Goal: Task Accomplishment & Management: Use online tool/utility

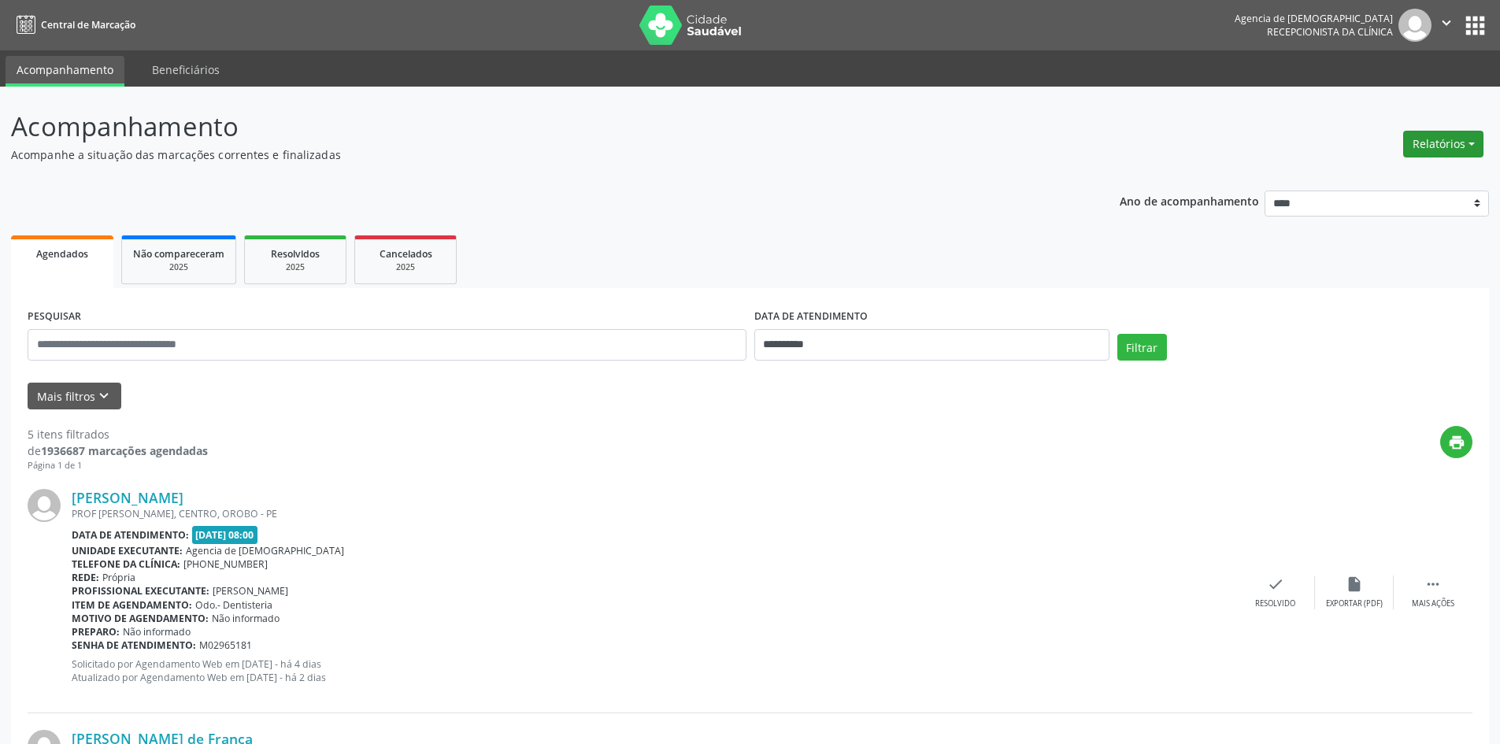
click at [1466, 138] on button "Relatórios" at bounding box center [1443, 144] width 80 height 27
click at [1353, 183] on link "Agendamentos" at bounding box center [1399, 178] width 169 height 22
select select "*"
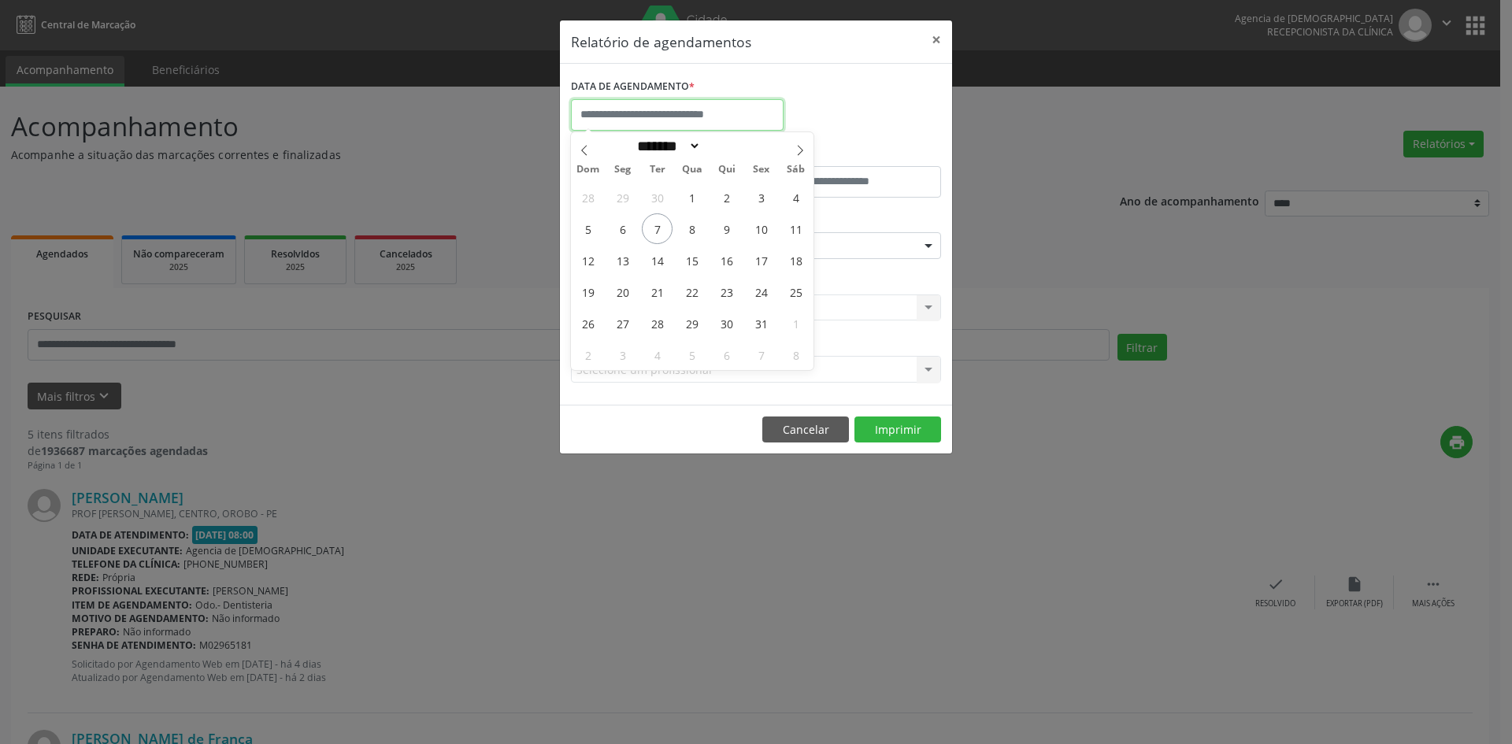
click at [617, 114] on input "text" at bounding box center [677, 115] width 213 height 32
click at [767, 231] on span "10" at bounding box center [761, 228] width 31 height 31
type input "**********"
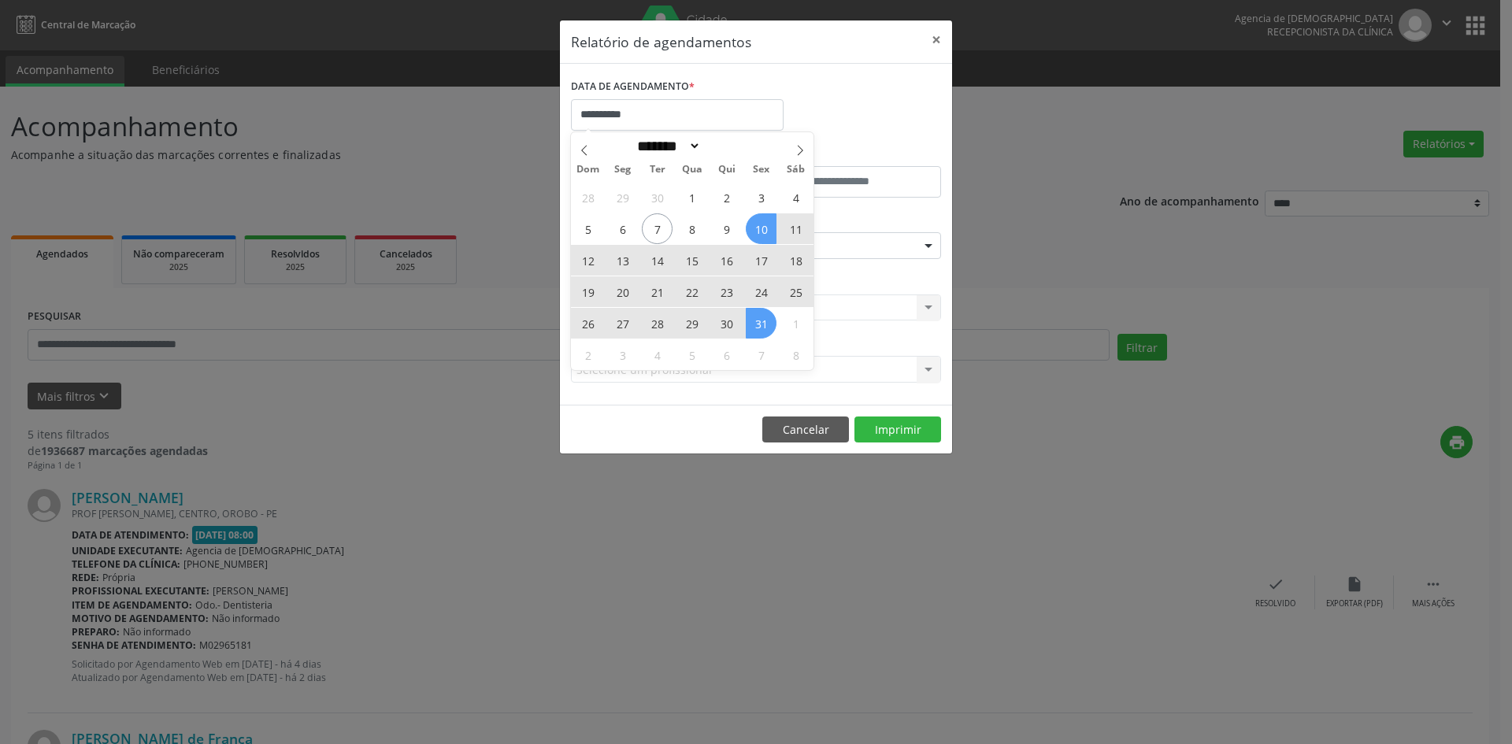
click at [762, 322] on span "31" at bounding box center [761, 323] width 31 height 31
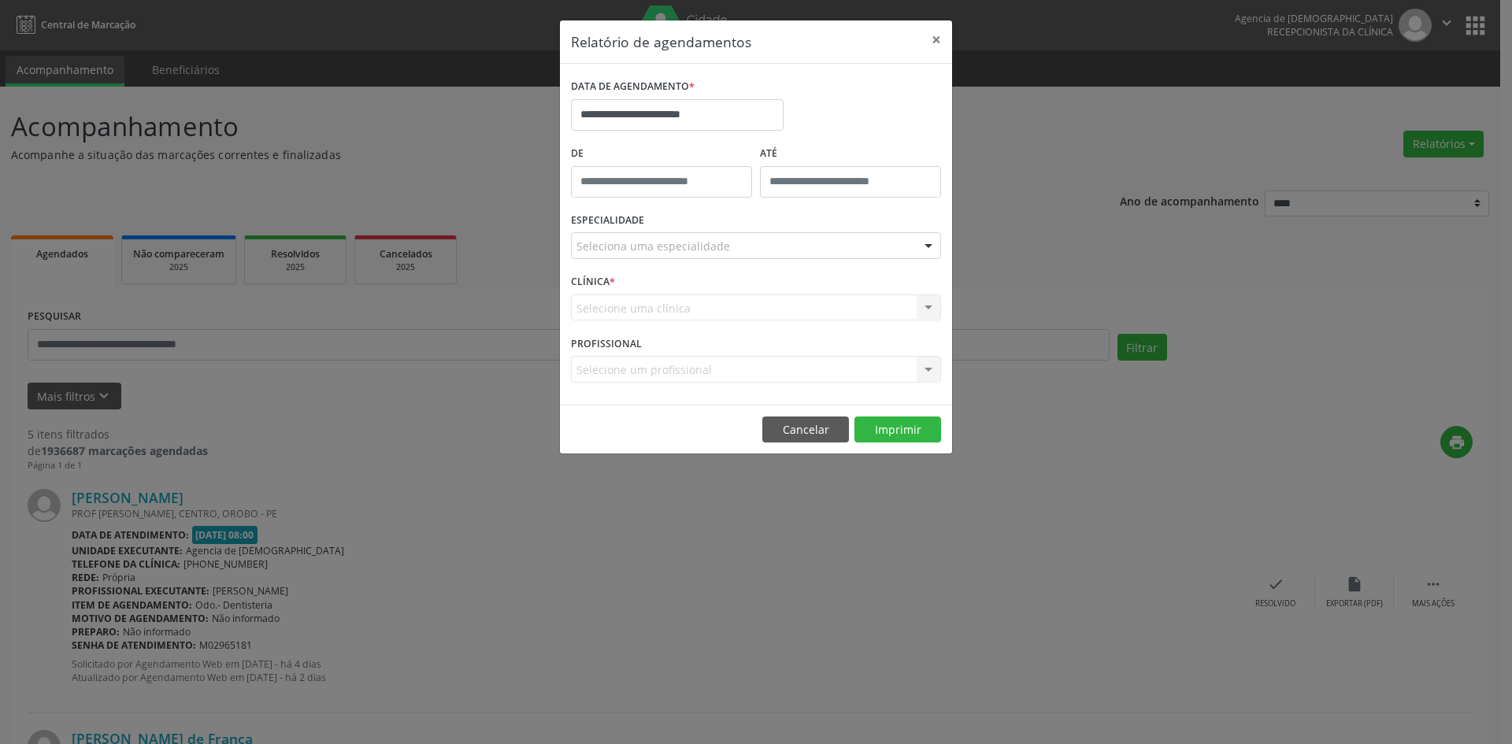
click at [788, 243] on div "Seleciona uma especialidade" at bounding box center [756, 245] width 370 height 27
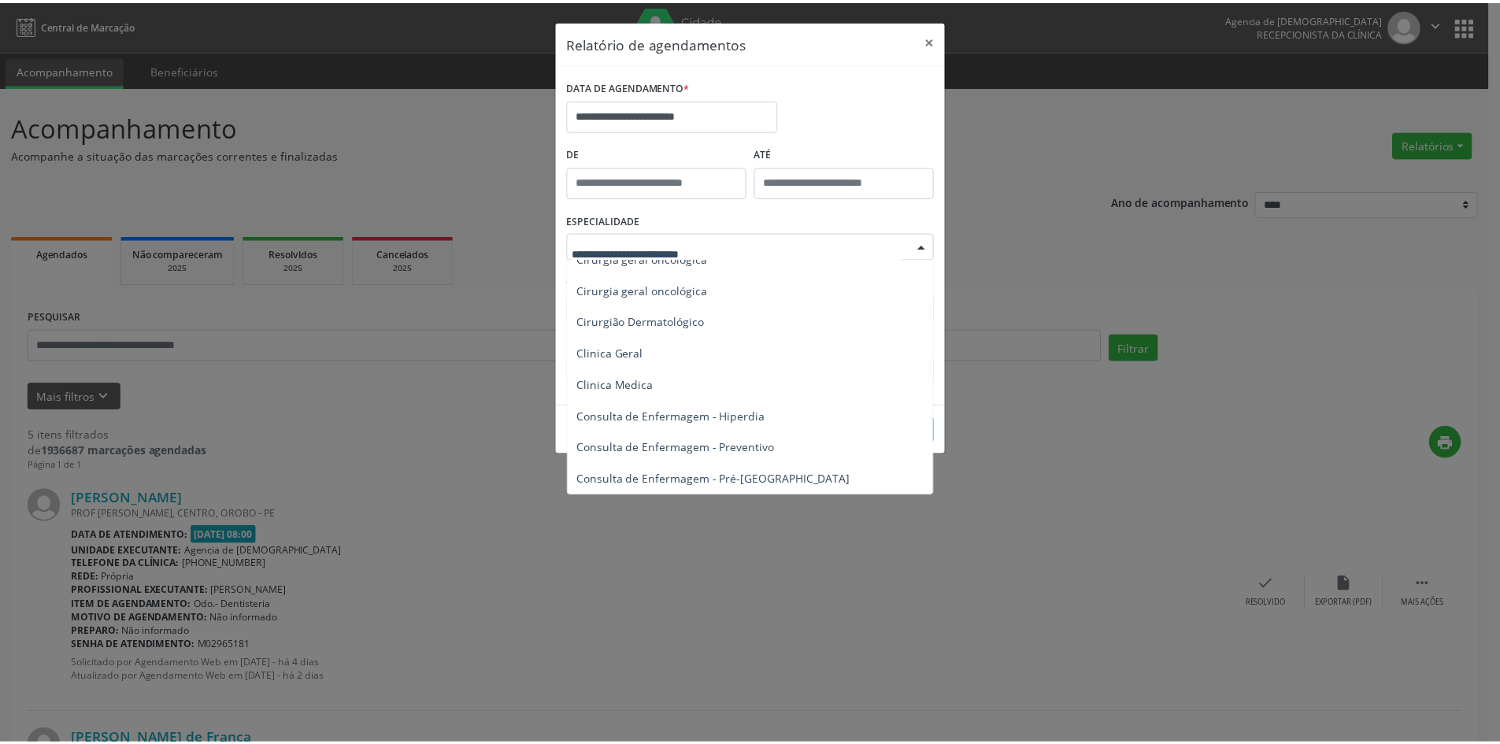
scroll to position [473, 0]
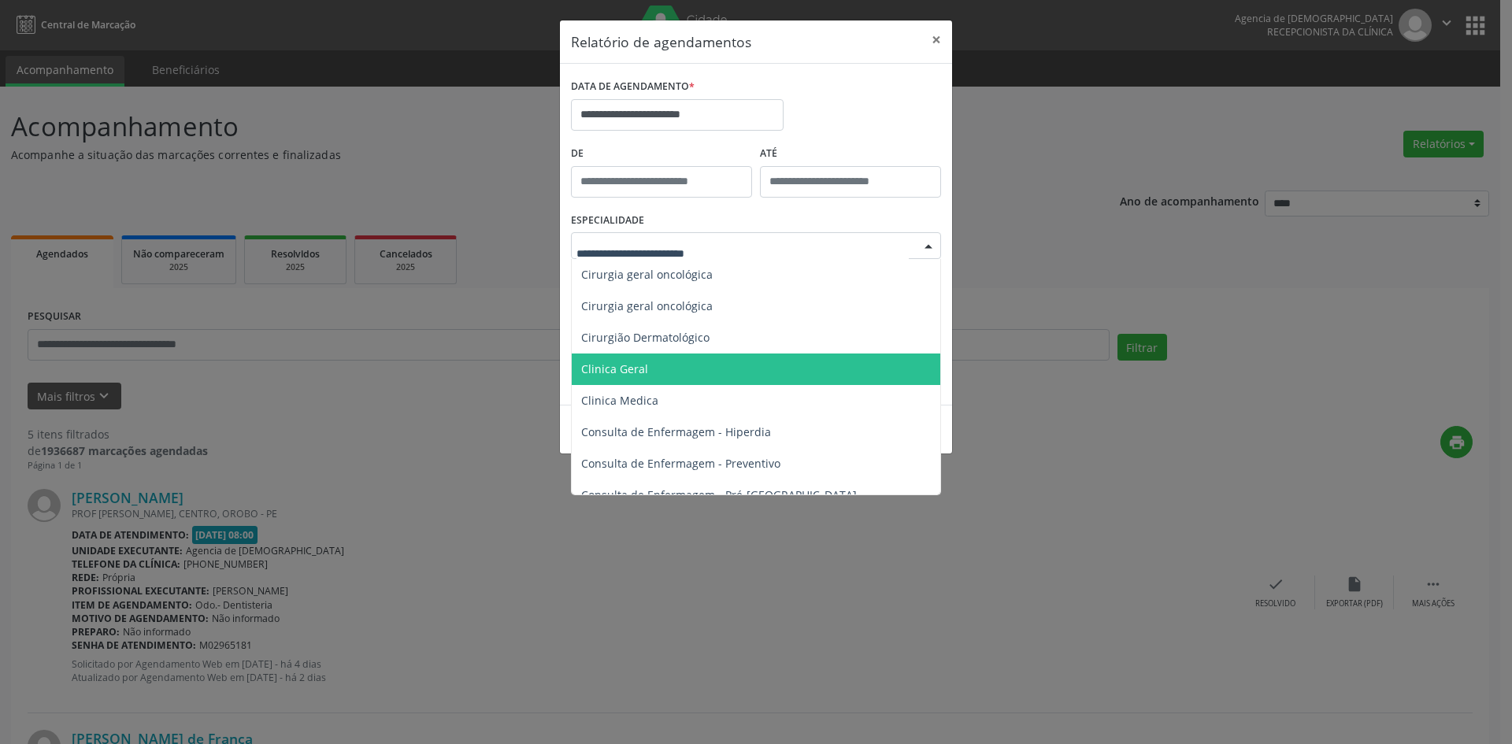
click at [657, 366] on span "Clinica Geral" at bounding box center [757, 370] width 371 height 32
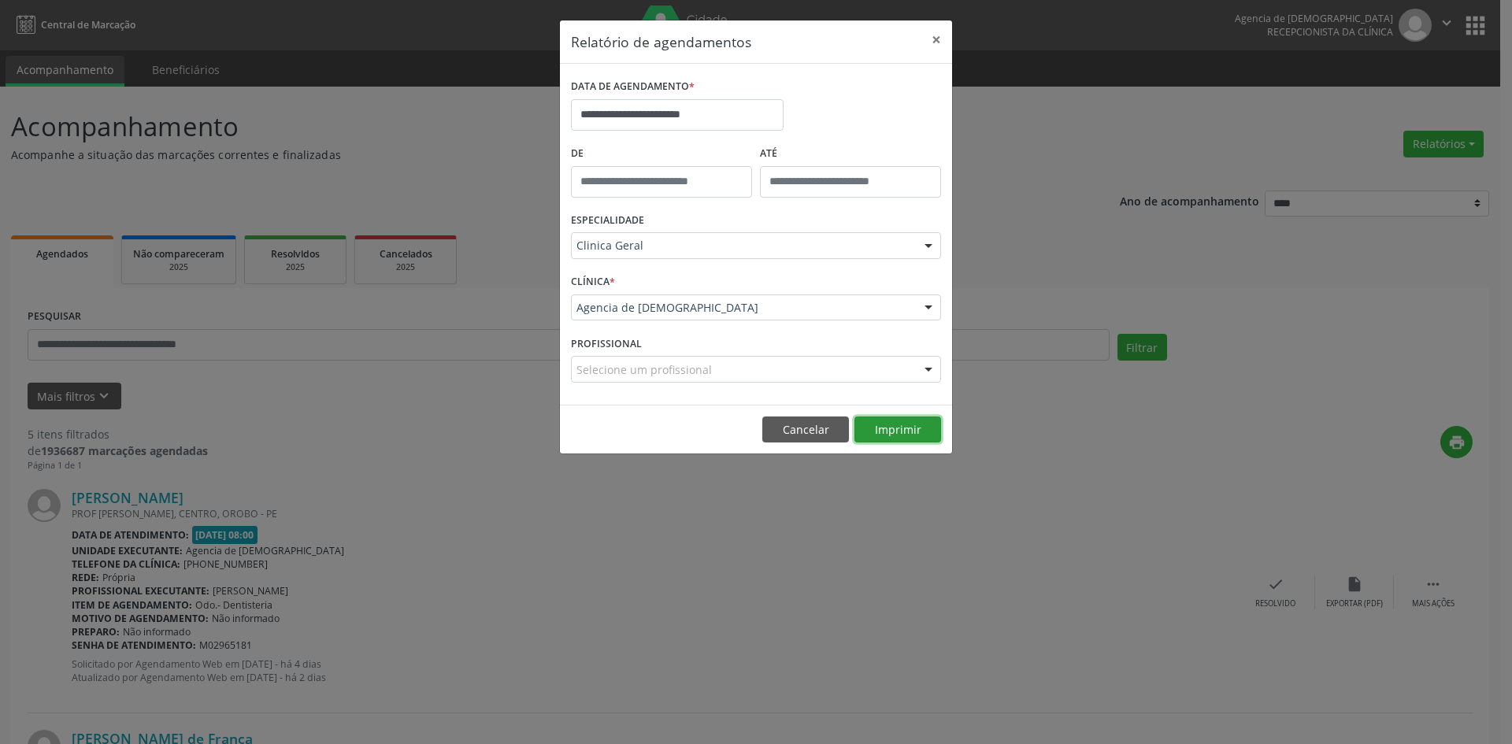
click at [894, 432] on button "Imprimir" at bounding box center [897, 430] width 87 height 27
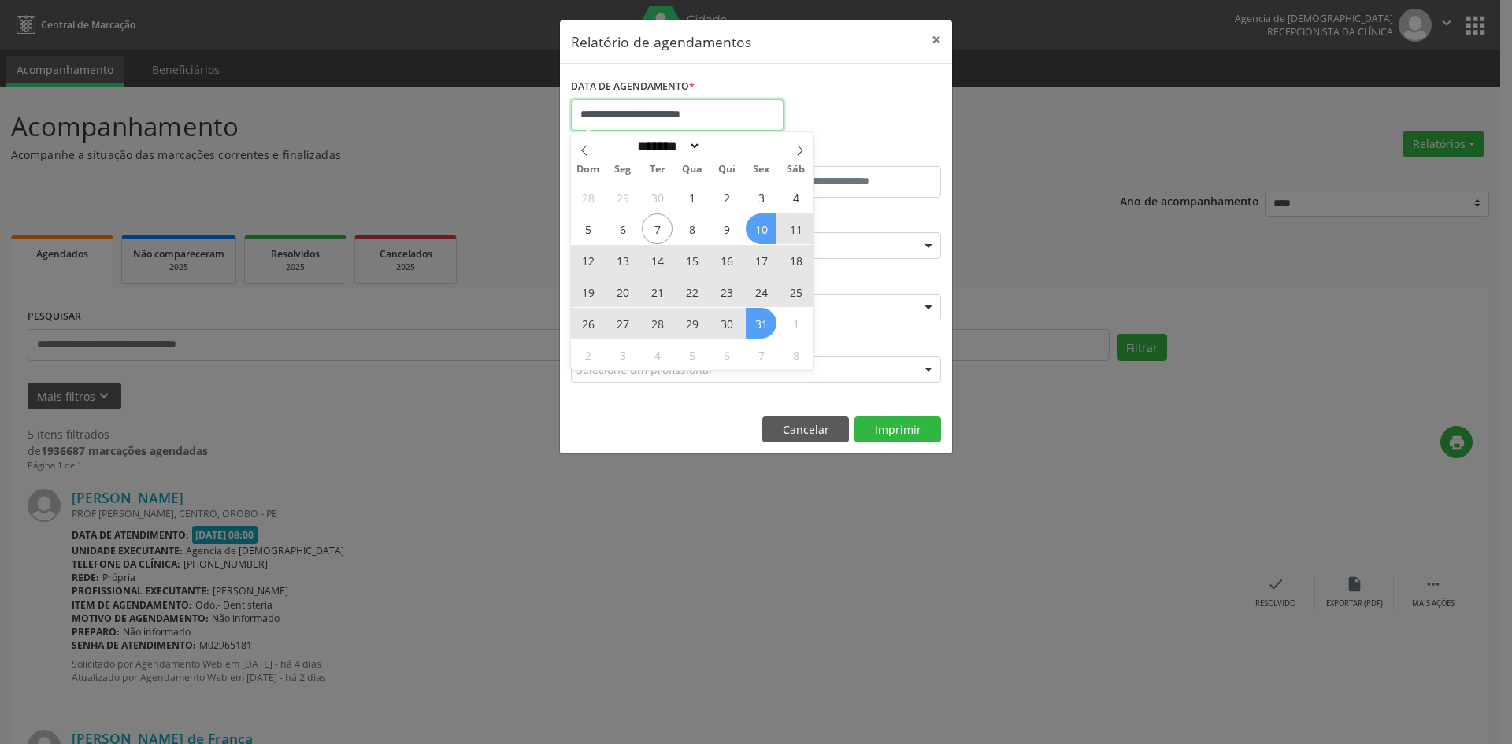
click at [657, 113] on input "**********" at bounding box center [677, 115] width 213 height 32
click at [932, 32] on button "×" at bounding box center [937, 39] width 32 height 39
